Goal: Transaction & Acquisition: Download file/media

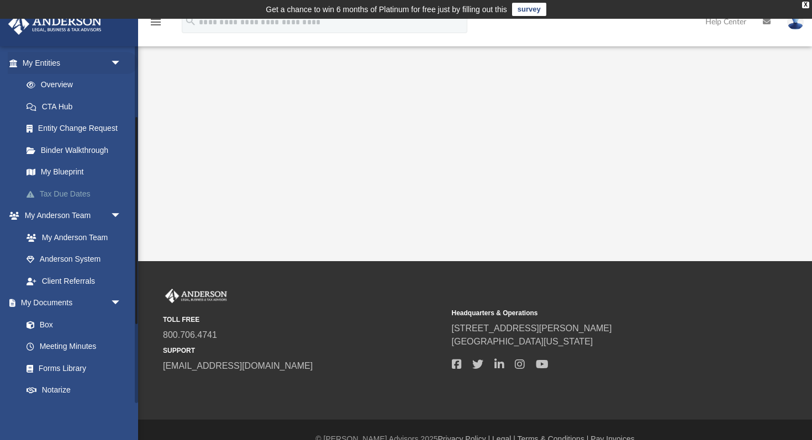
scroll to position [129, 0]
click at [57, 323] on link "Box" at bounding box center [76, 324] width 123 height 22
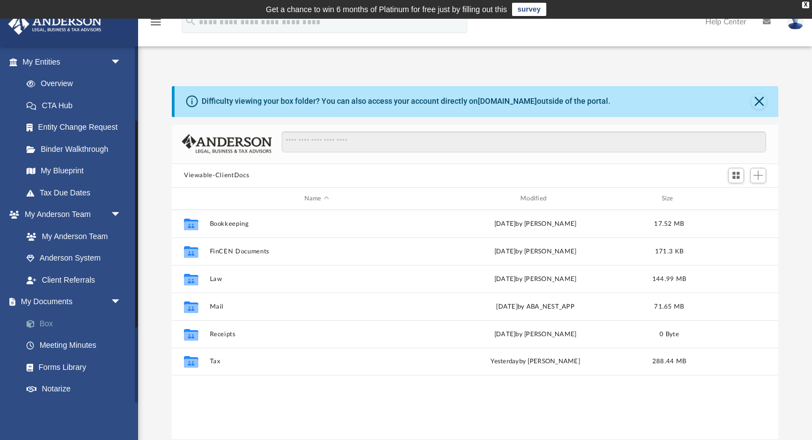
scroll to position [251, 607]
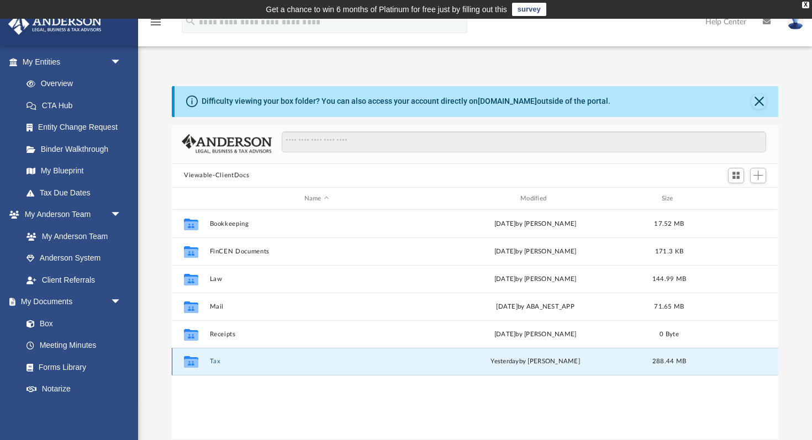
click at [216, 362] on button "Tax" at bounding box center [317, 362] width 214 height 7
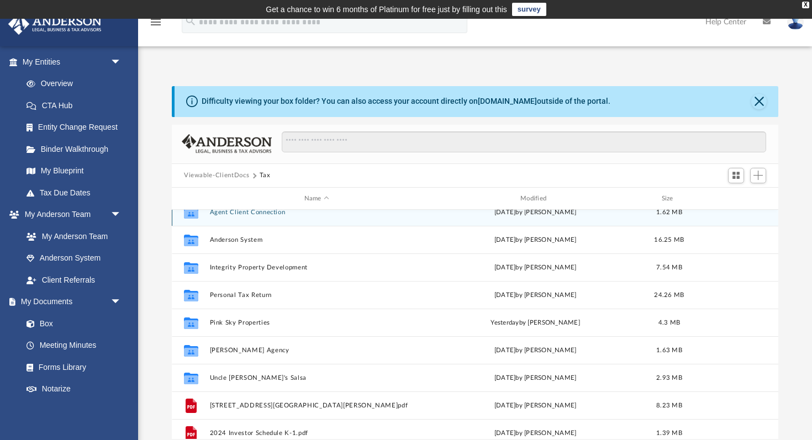
scroll to position [72, 0]
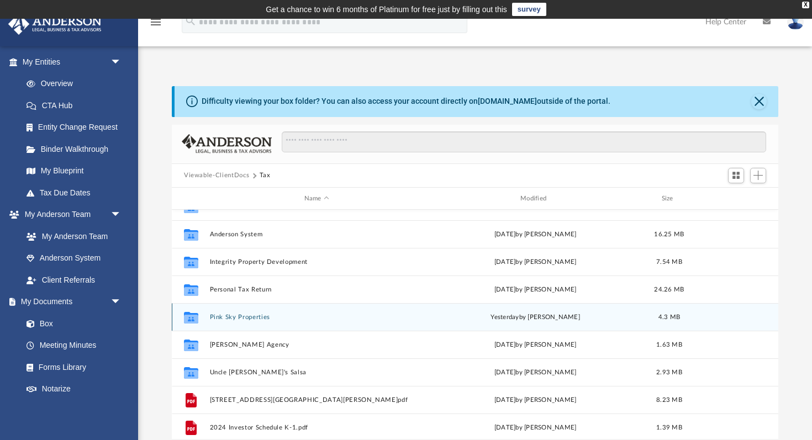
click at [235, 316] on button "Pink Sky Properties" at bounding box center [317, 317] width 214 height 7
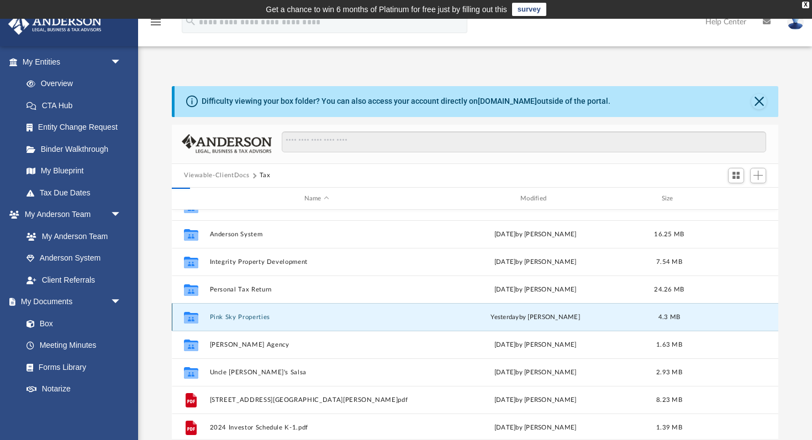
scroll to position [0, 0]
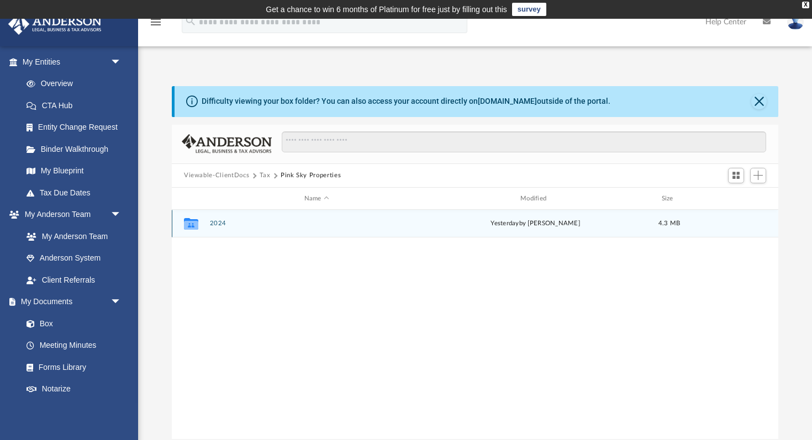
click at [221, 227] on div "Collaborated Folder 2024 [DATE] by [PERSON_NAME] 4.3 MB" at bounding box center [475, 224] width 607 height 28
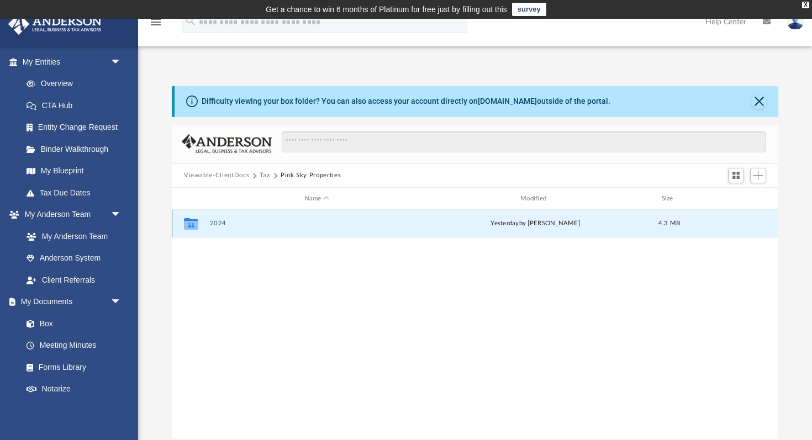
click at [219, 223] on button "2024" at bounding box center [317, 224] width 214 height 7
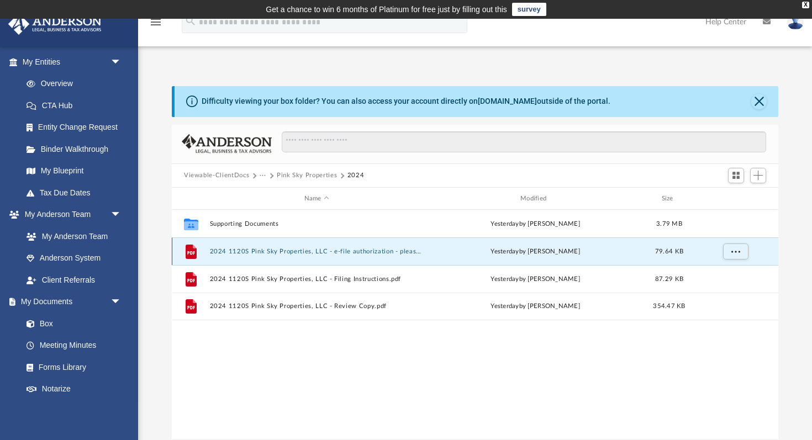
click at [259, 251] on button "2024 1120S Pink Sky Properties, LLC - e-file authorization - please sign.pdf" at bounding box center [317, 251] width 214 height 7
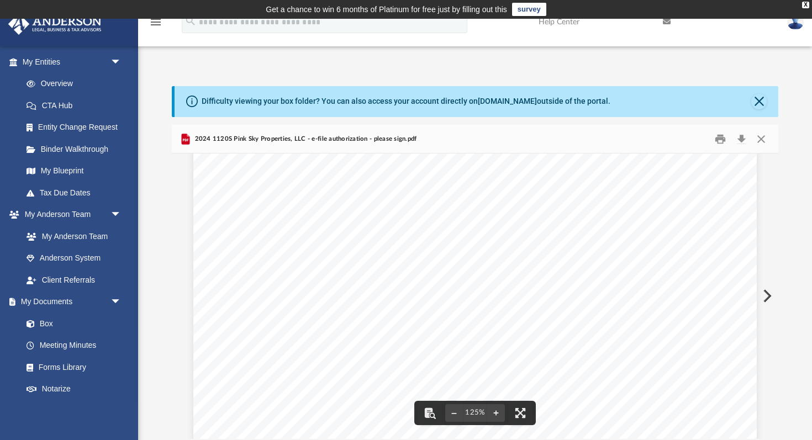
scroll to position [20, 0]
click at [738, 141] on button "Download" at bounding box center [742, 138] width 20 height 17
click at [770, 292] on button "Preview" at bounding box center [766, 296] width 24 height 31
click at [742, 138] on button "Download" at bounding box center [742, 138] width 20 height 17
click at [772, 299] on button "Preview" at bounding box center [766, 296] width 24 height 31
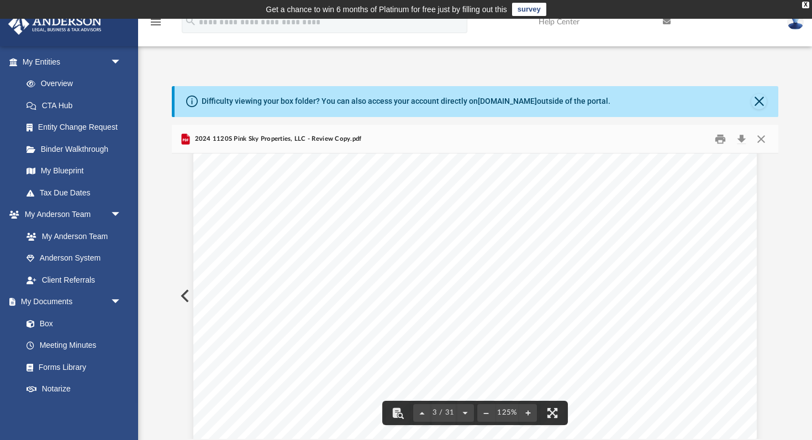
scroll to position [1867, 0]
click at [744, 141] on button "Download" at bounding box center [742, 138] width 20 height 17
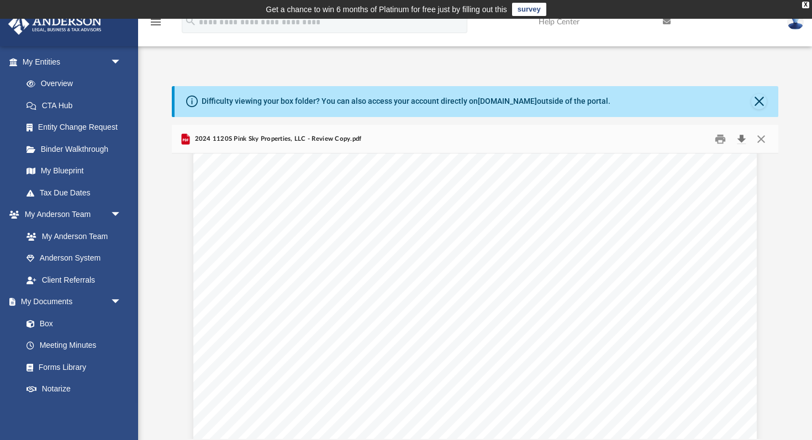
scroll to position [5605, 0]
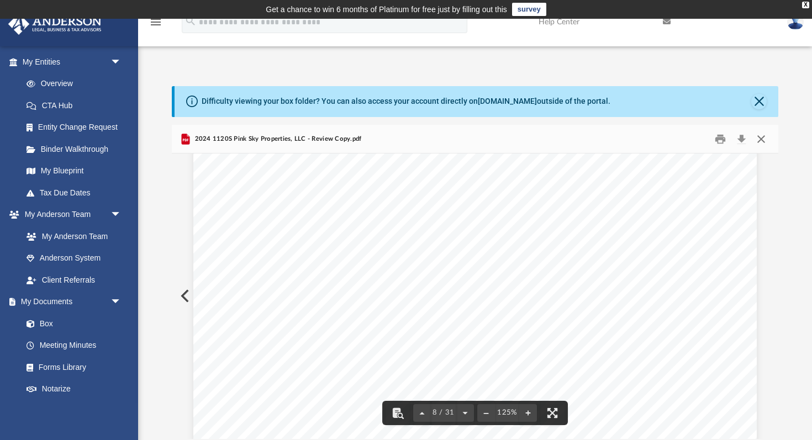
click at [760, 137] on button "Close" at bounding box center [762, 138] width 20 height 17
